Goal: Information Seeking & Learning: Learn about a topic

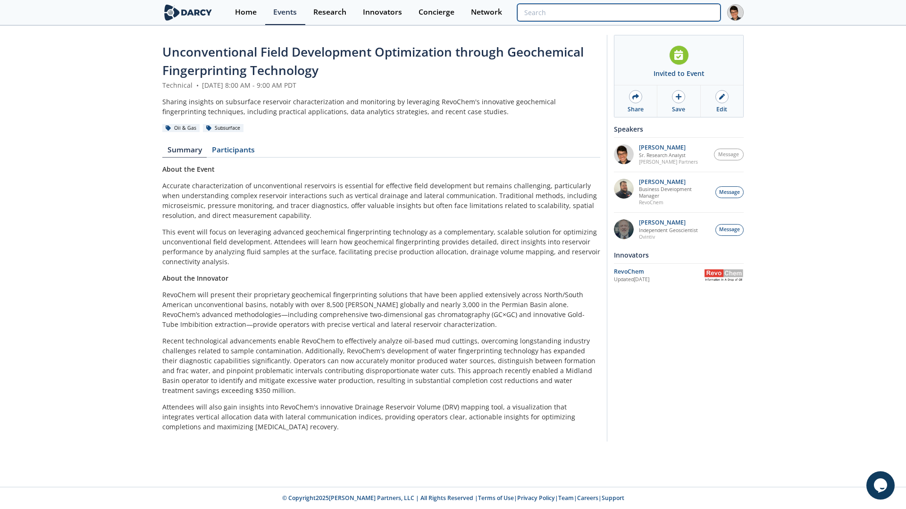
click at [674, 15] on input "search" at bounding box center [618, 12] width 203 height 17
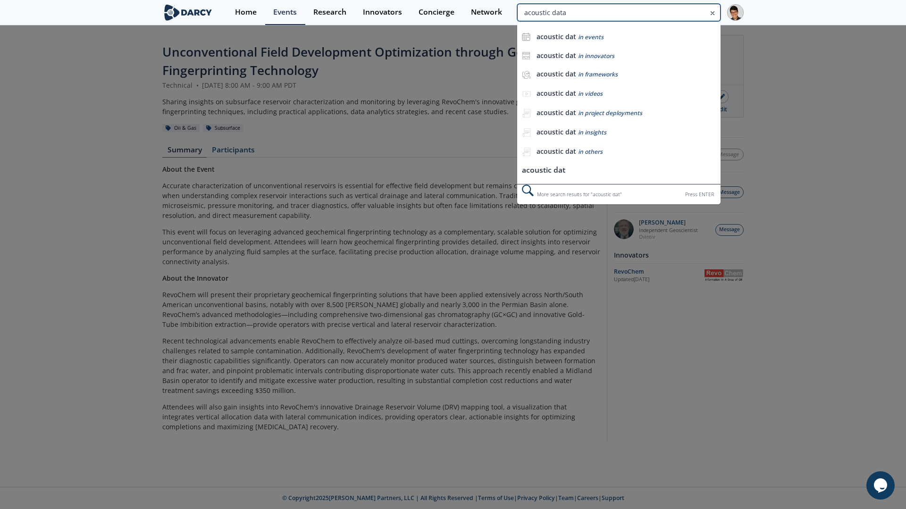
type input "acoustic data"
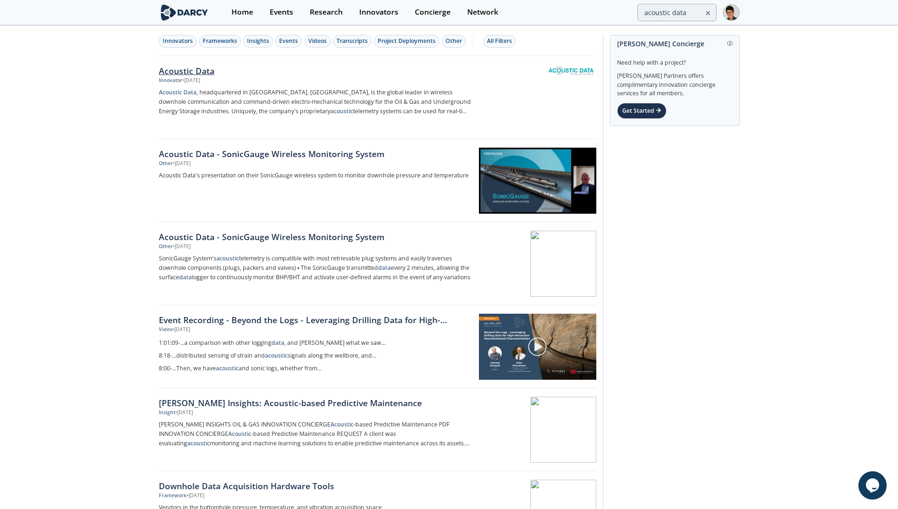
click at [211, 67] on div "Acoustic Data" at bounding box center [315, 71] width 312 height 12
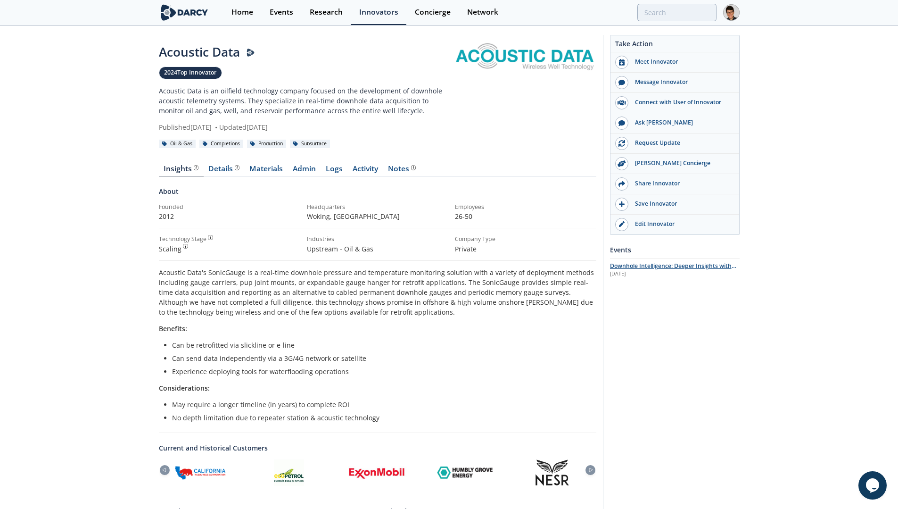
click at [676, 270] on div "[DATE]" at bounding box center [675, 274] width 130 height 8
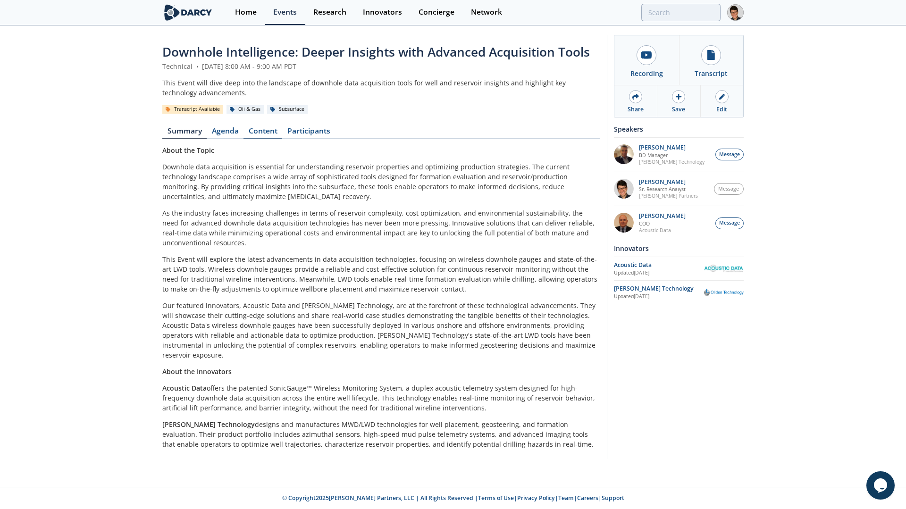
click at [269, 133] on link "Content" at bounding box center [262, 132] width 39 height 11
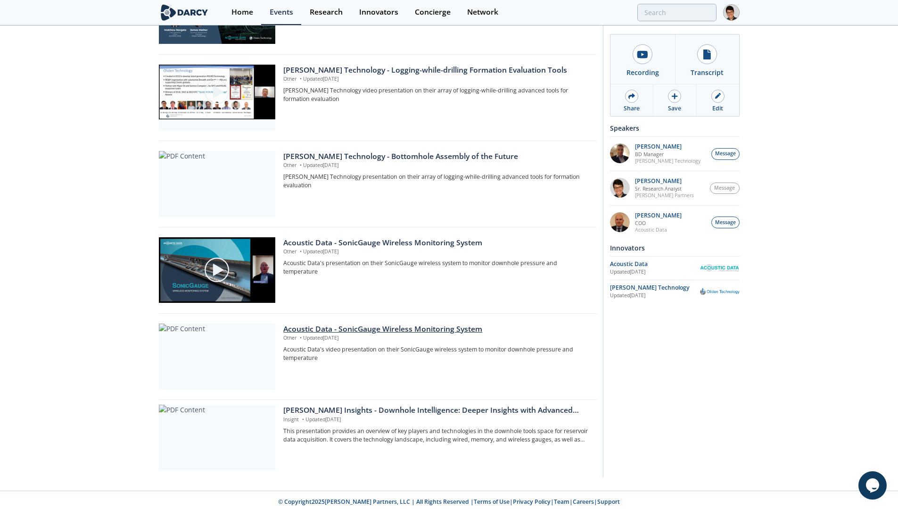
scroll to position [435, 0]
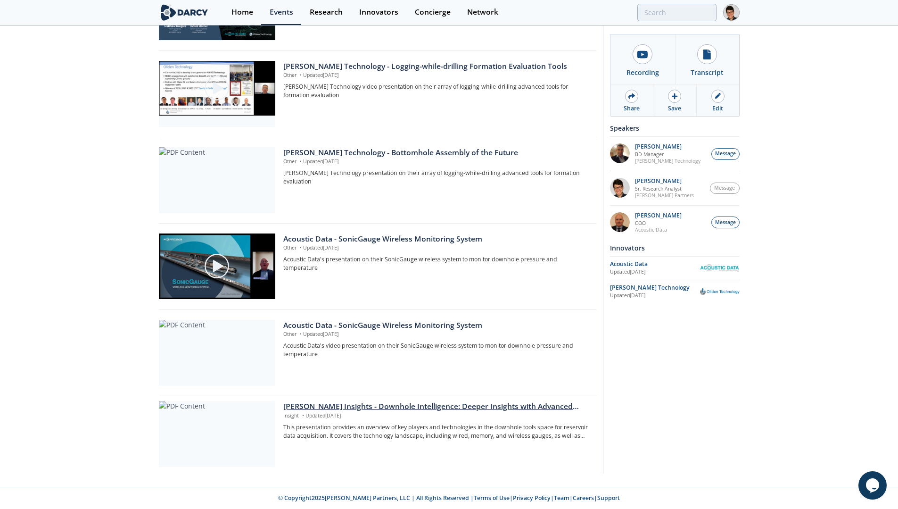
click at [256, 418] on div at bounding box center [217, 434] width 116 height 66
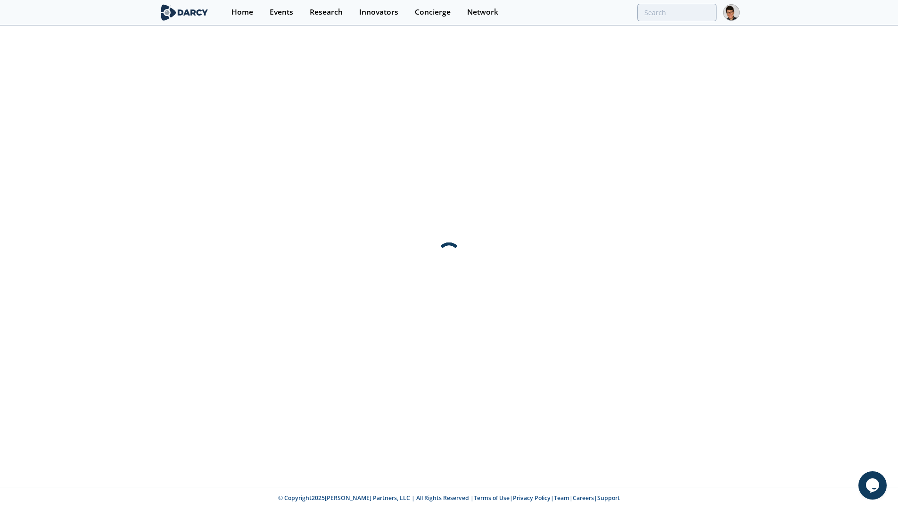
scroll to position [0, 0]
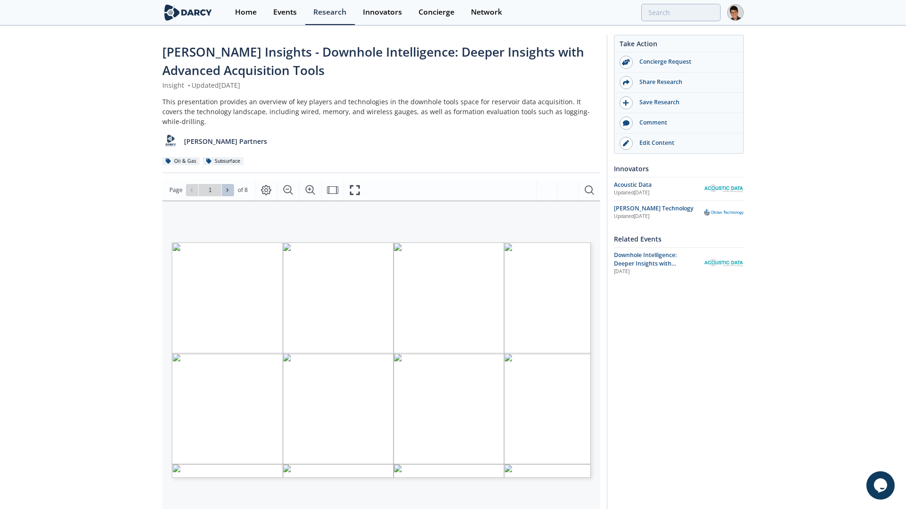
click at [226, 184] on button at bounding box center [228, 190] width 12 height 12
click at [224, 184] on button at bounding box center [228, 190] width 12 height 12
type input "3"
click at [224, 184] on button at bounding box center [228, 190] width 12 height 12
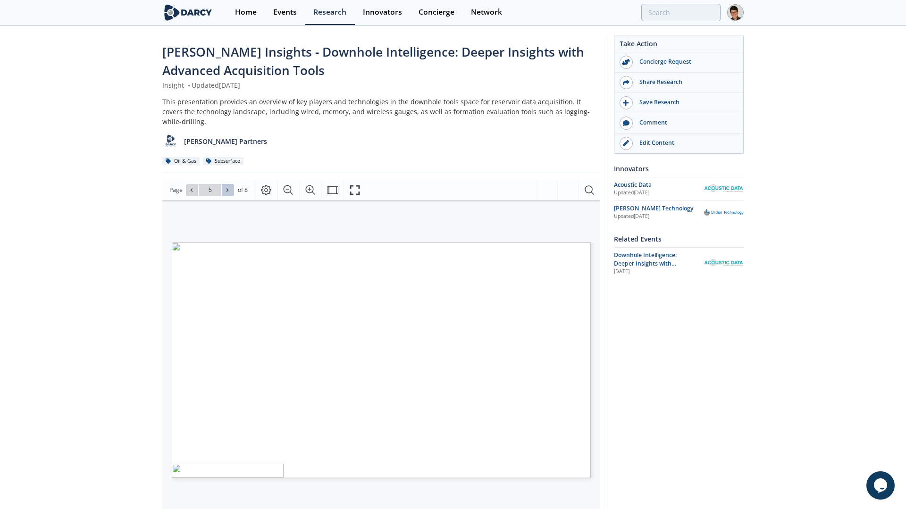
click at [224, 184] on button at bounding box center [228, 190] width 12 height 12
click at [233, 184] on button at bounding box center [228, 190] width 12 height 12
click at [233, 184] on div "Go to Page 8" at bounding box center [210, 190] width 48 height 12
click at [185, 184] on span "Go to Page 8" at bounding box center [210, 190] width 55 height 12
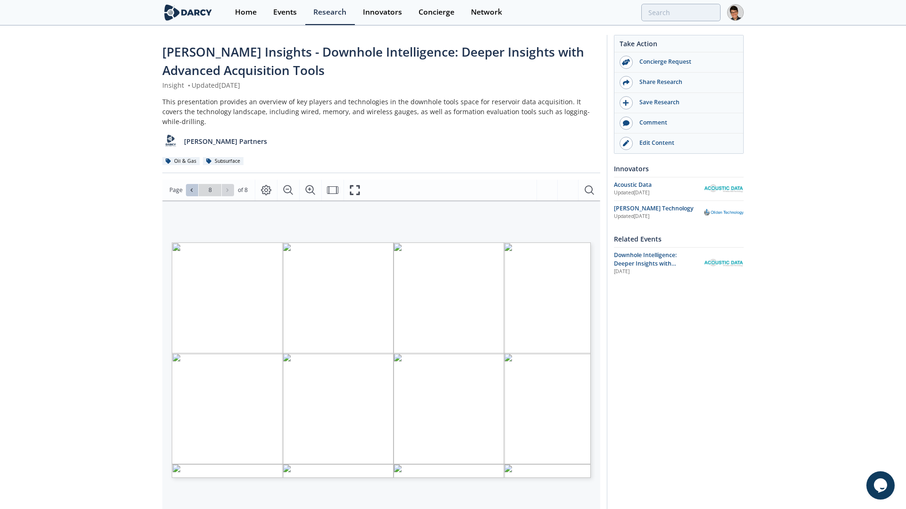
click at [190, 187] on icon at bounding box center [192, 190] width 6 height 6
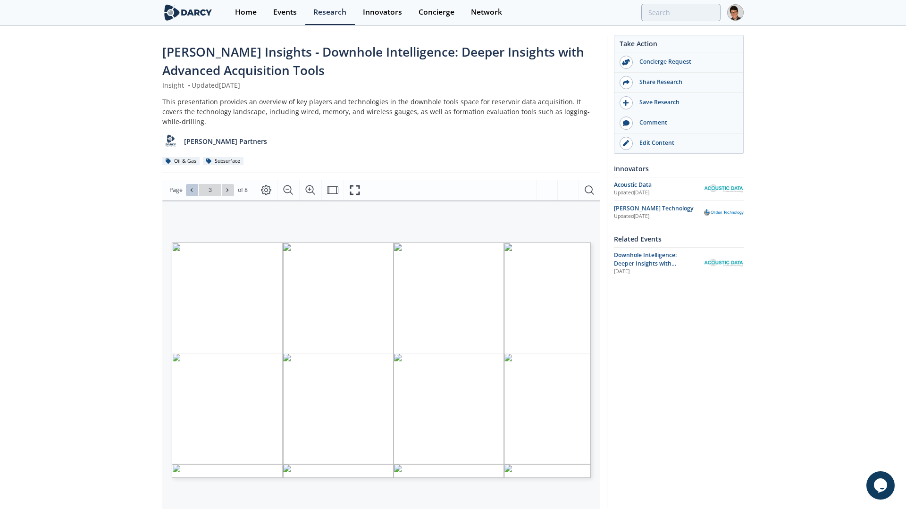
click at [190, 187] on icon at bounding box center [192, 190] width 6 height 6
click at [229, 184] on button at bounding box center [228, 190] width 12 height 12
click at [235, 184] on span "Go to Page 3" at bounding box center [210, 190] width 55 height 12
click at [232, 184] on button at bounding box center [228, 190] width 12 height 12
type input "4"
